Goal: Feedback & Contribution: Leave review/rating

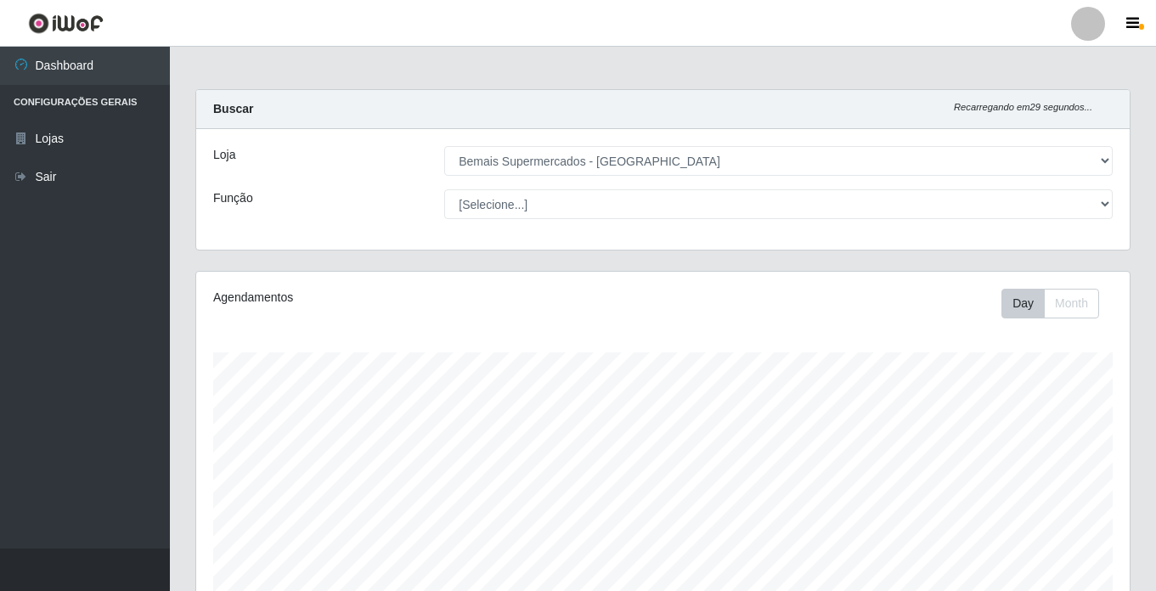
select select "250"
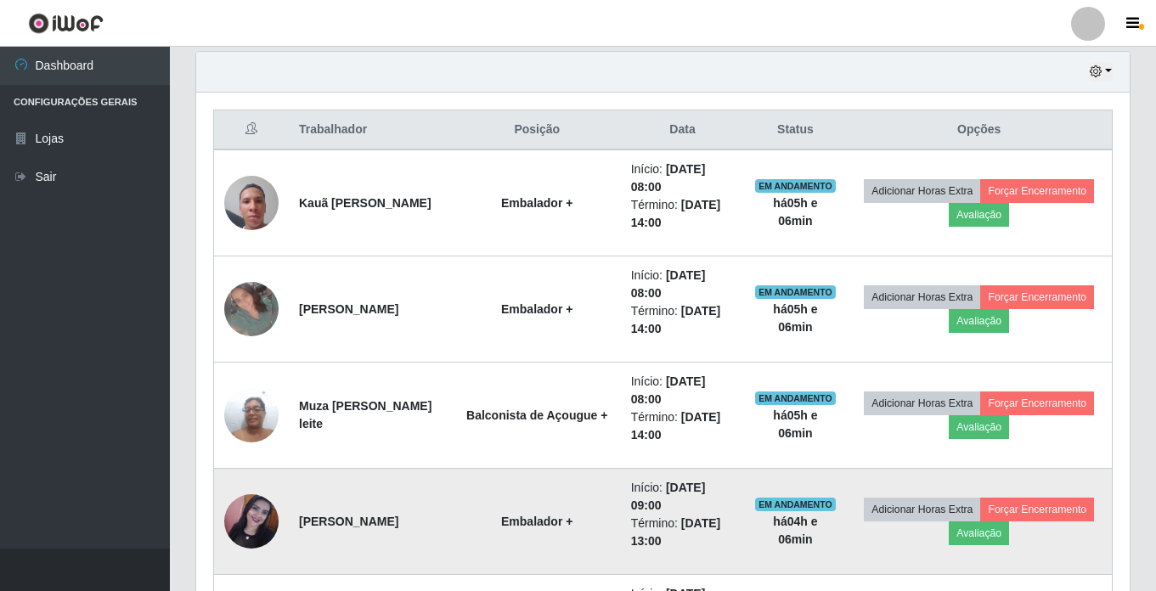
scroll to position [679, 0]
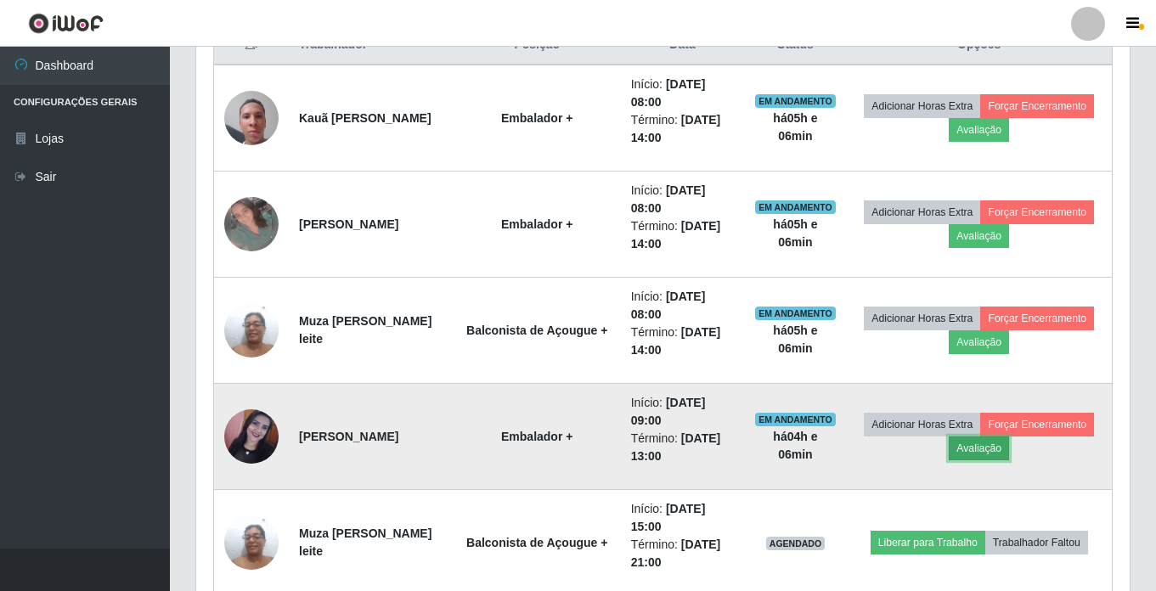
click at [1009, 448] on button "Avaliação" at bounding box center [979, 449] width 60 height 24
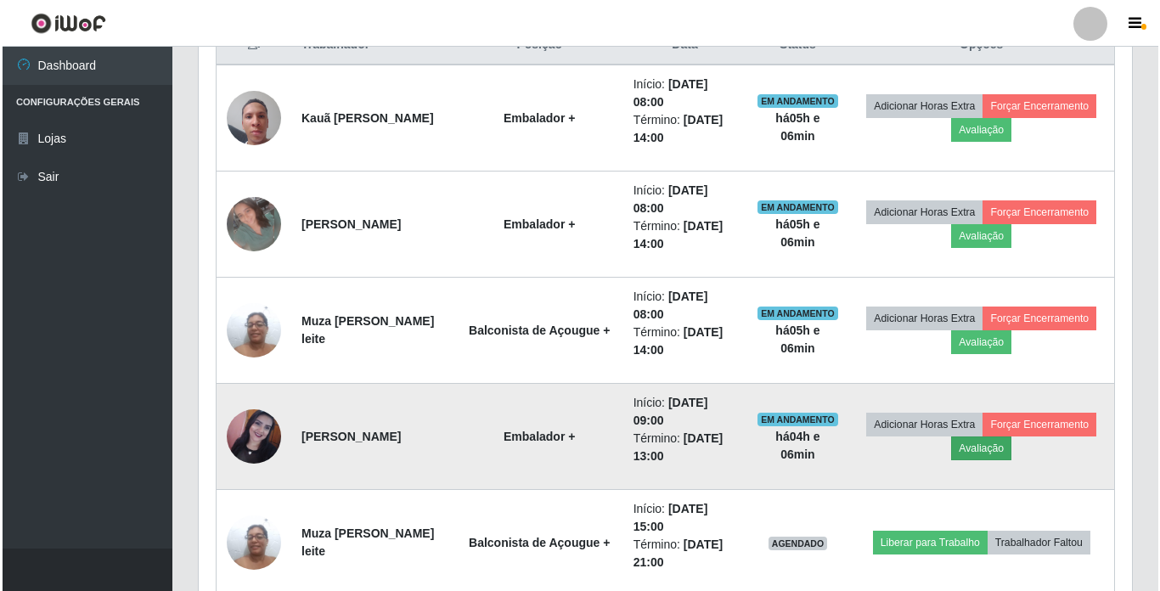
scroll to position [352, 925]
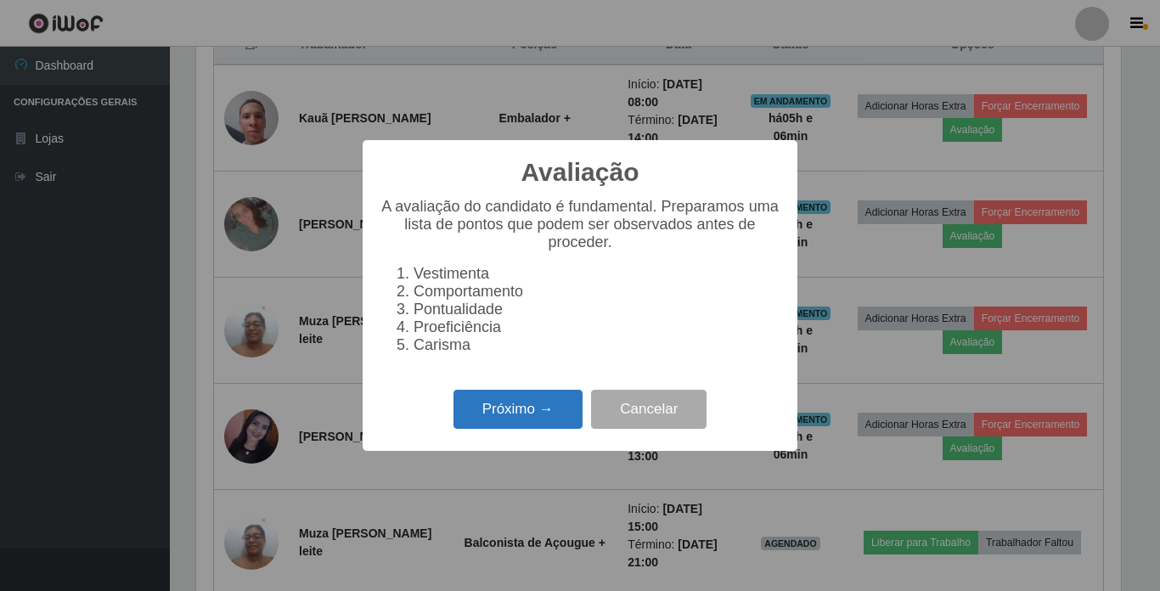
click at [514, 423] on button "Próximo →" at bounding box center [518, 410] width 129 height 40
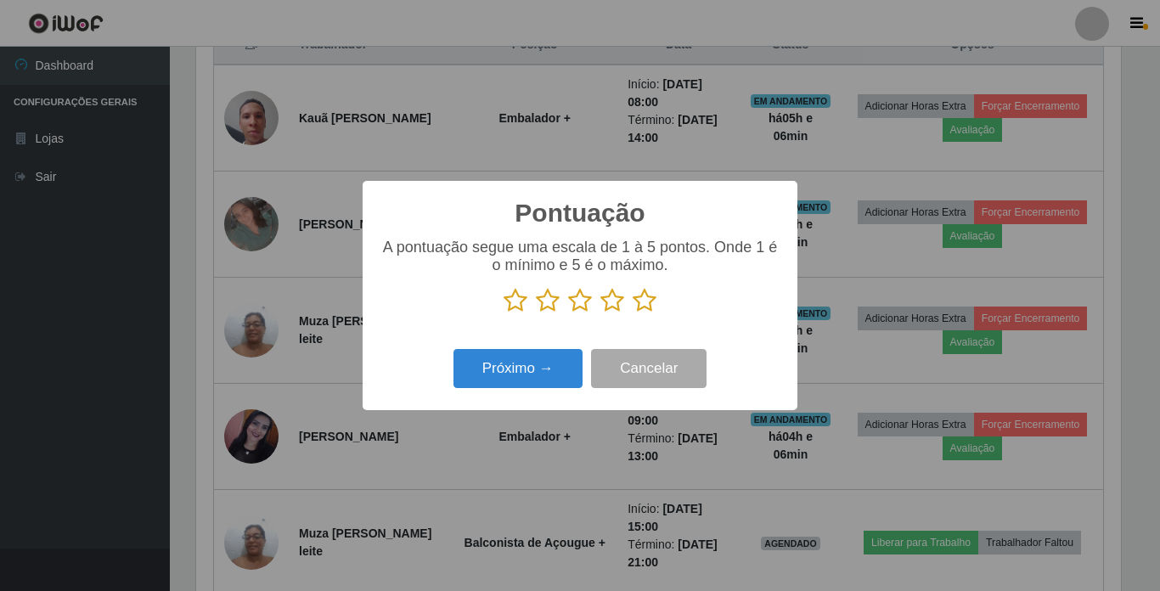
click at [646, 306] on icon at bounding box center [645, 300] width 24 height 25
click at [633, 313] on input "radio" at bounding box center [633, 313] width 0 height 0
click at [553, 364] on button "Próximo →" at bounding box center [518, 369] width 129 height 40
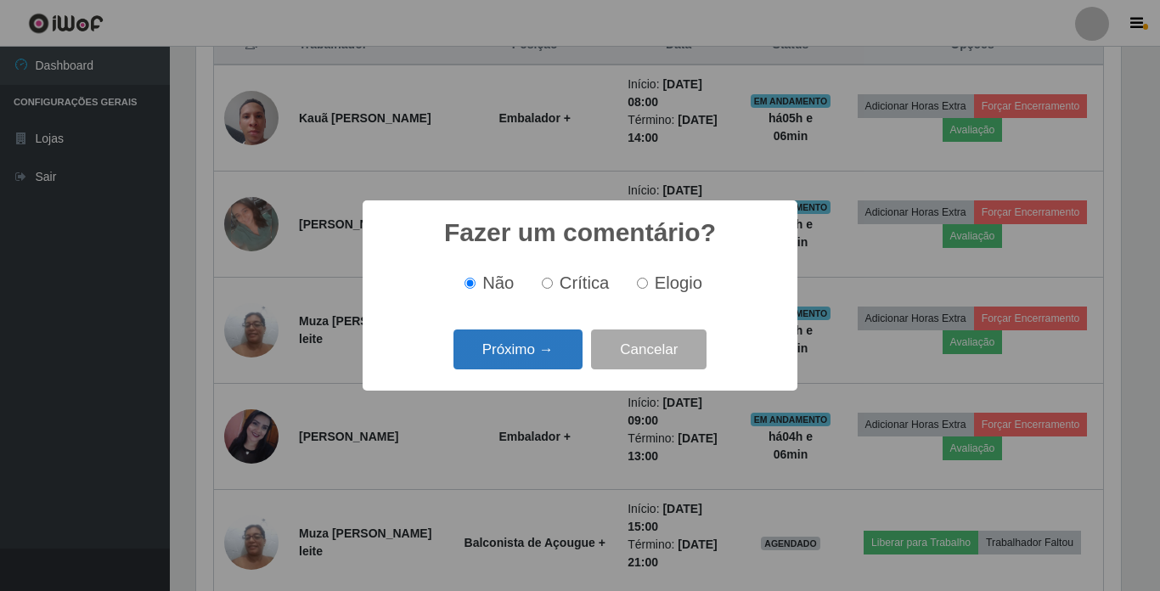
click at [553, 361] on button "Próximo →" at bounding box center [518, 350] width 129 height 40
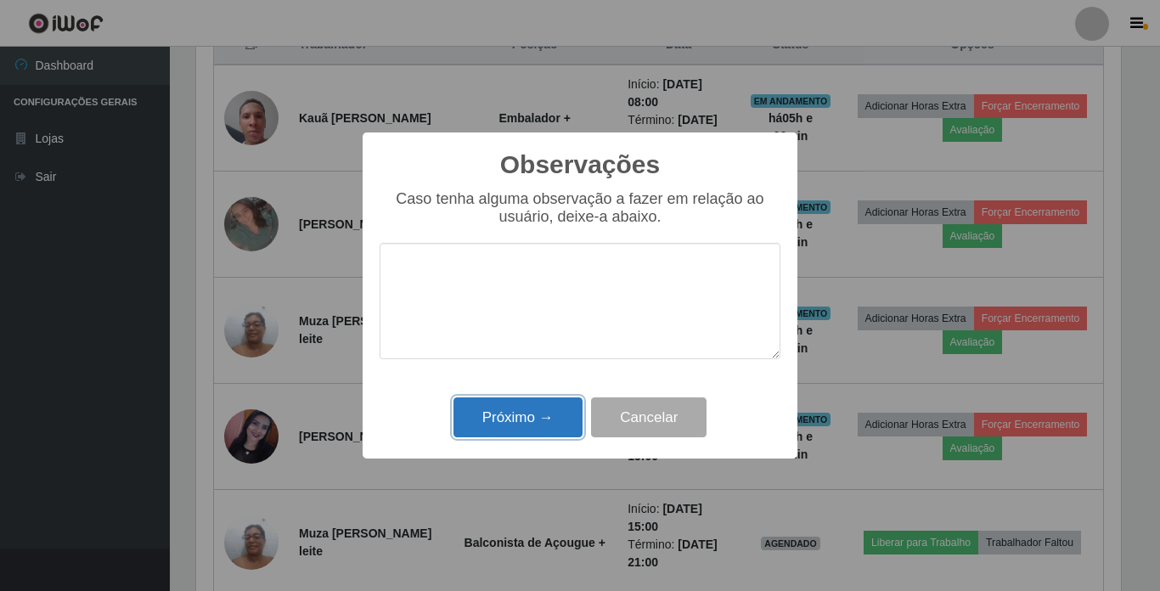
click at [545, 437] on button "Próximo →" at bounding box center [518, 417] width 129 height 40
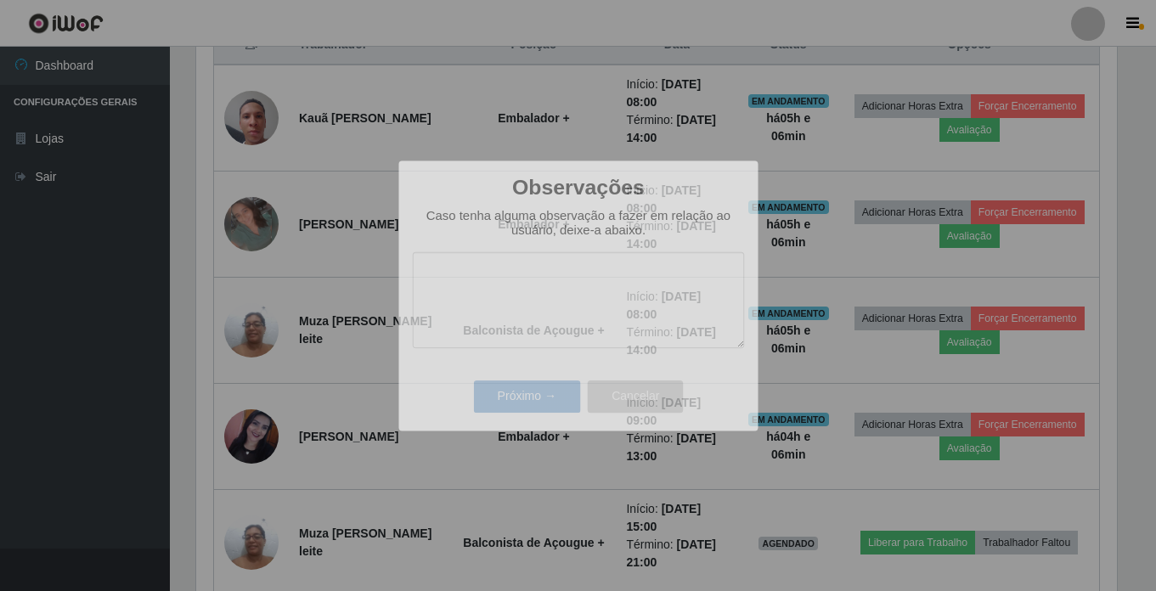
scroll to position [352, 933]
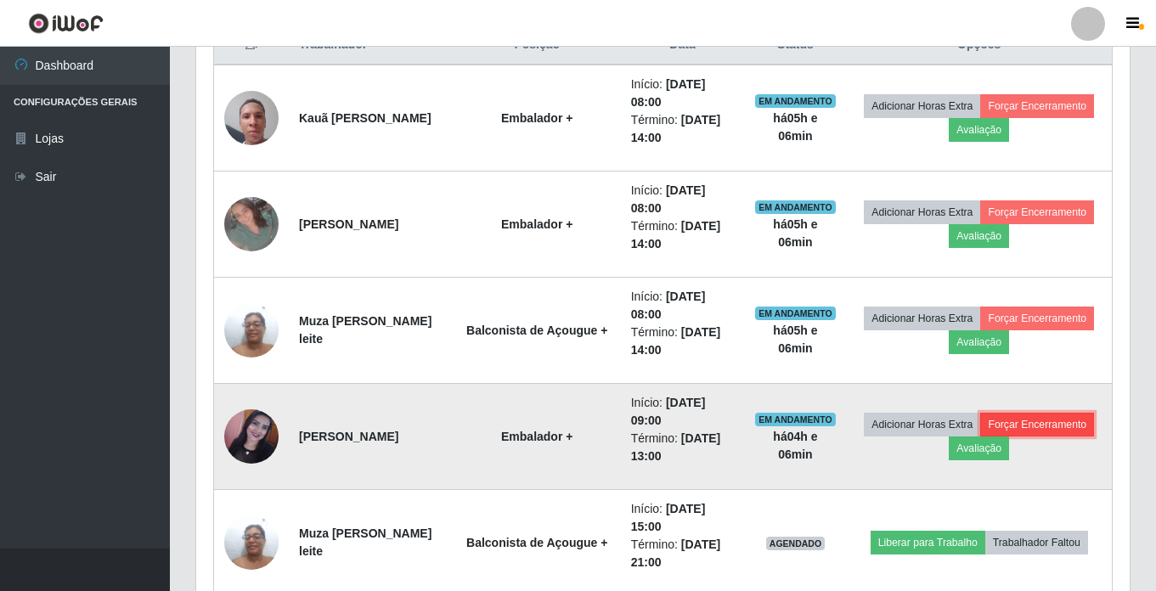
click at [980, 437] on button "Forçar Encerramento" at bounding box center [1037, 425] width 114 height 24
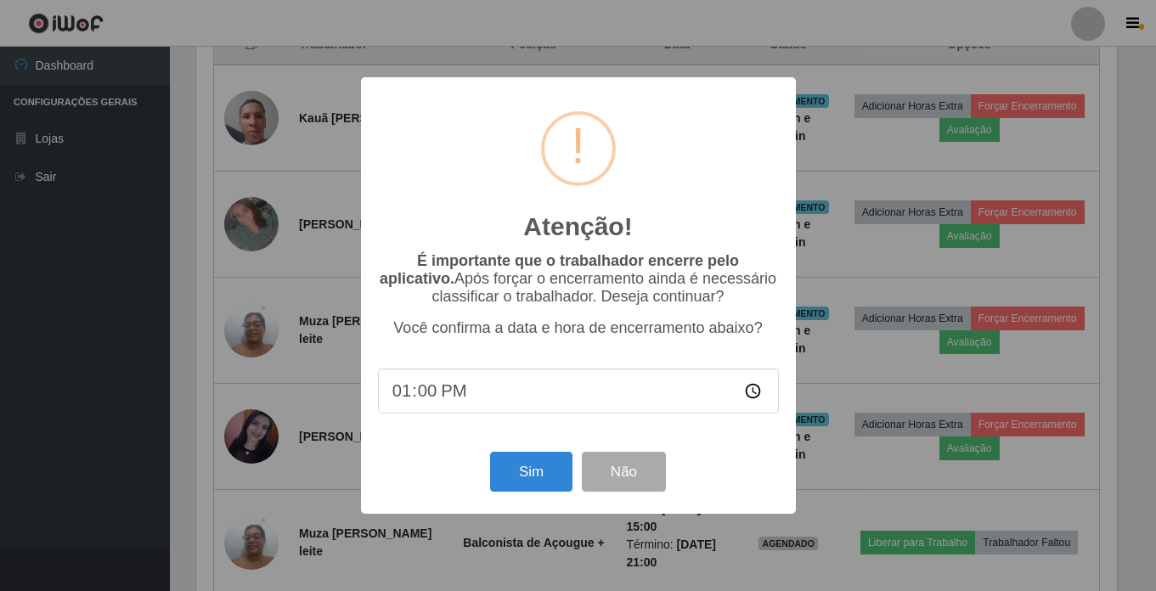
scroll to position [352, 925]
click at [545, 471] on button "Sim" at bounding box center [533, 472] width 82 height 40
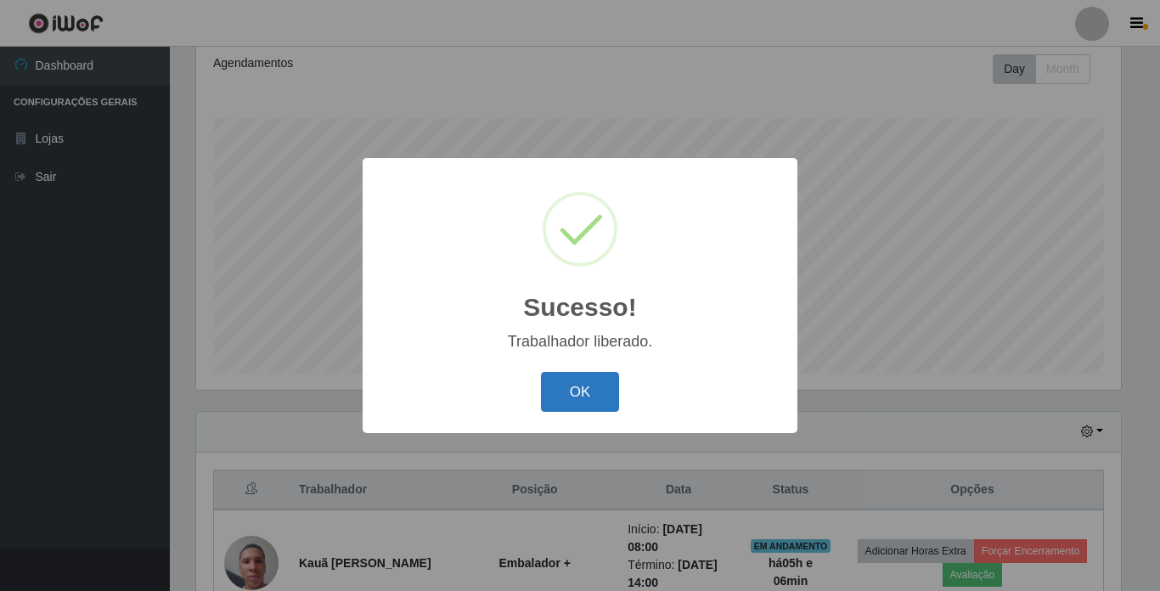
click at [578, 401] on button "OK" at bounding box center [580, 392] width 79 height 40
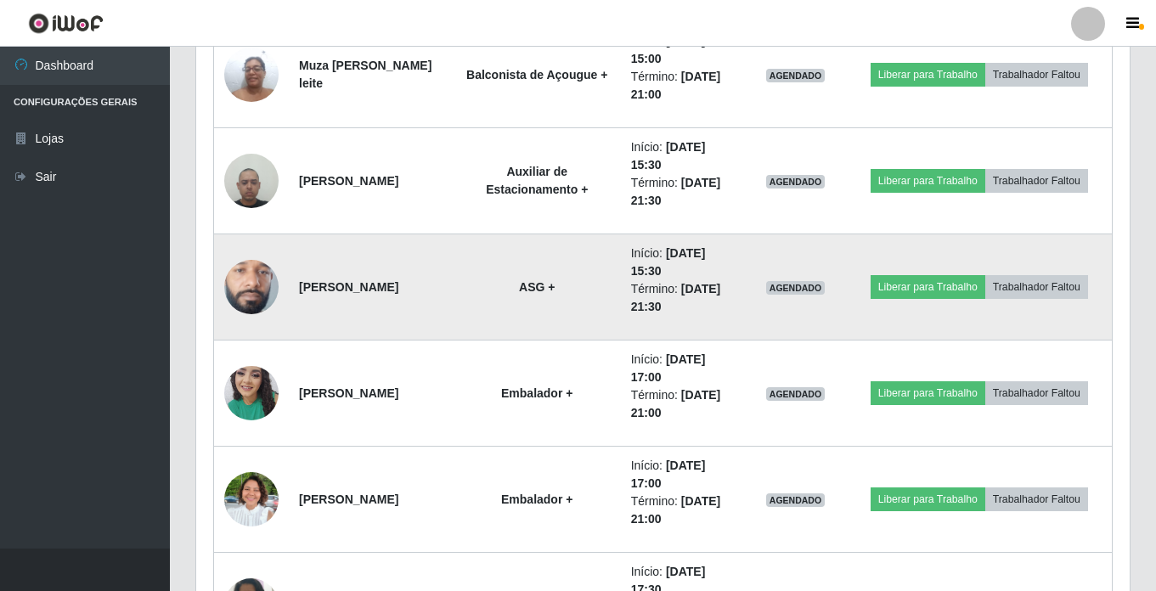
scroll to position [956, 0]
